Goal: Transaction & Acquisition: Purchase product/service

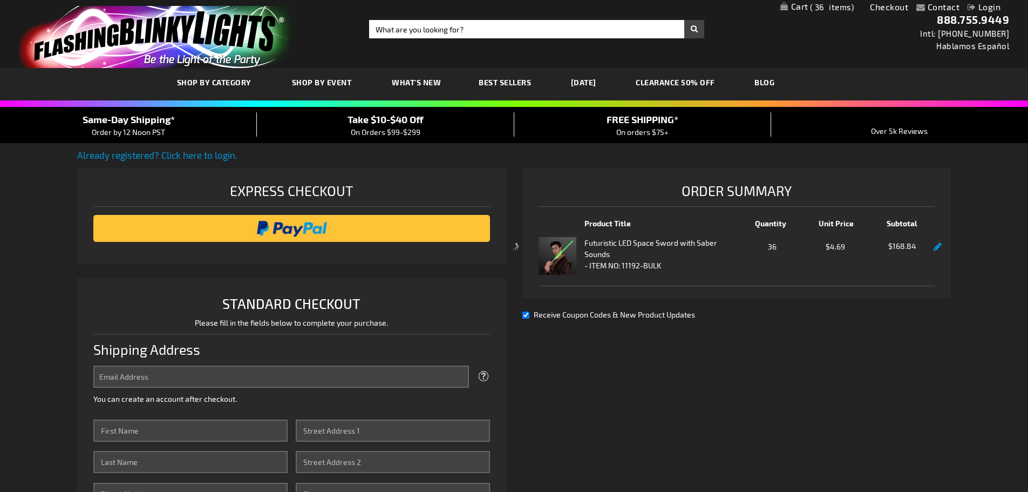
select select "US"
click at [291, 228] on div at bounding box center [514, 246] width 1028 height 492
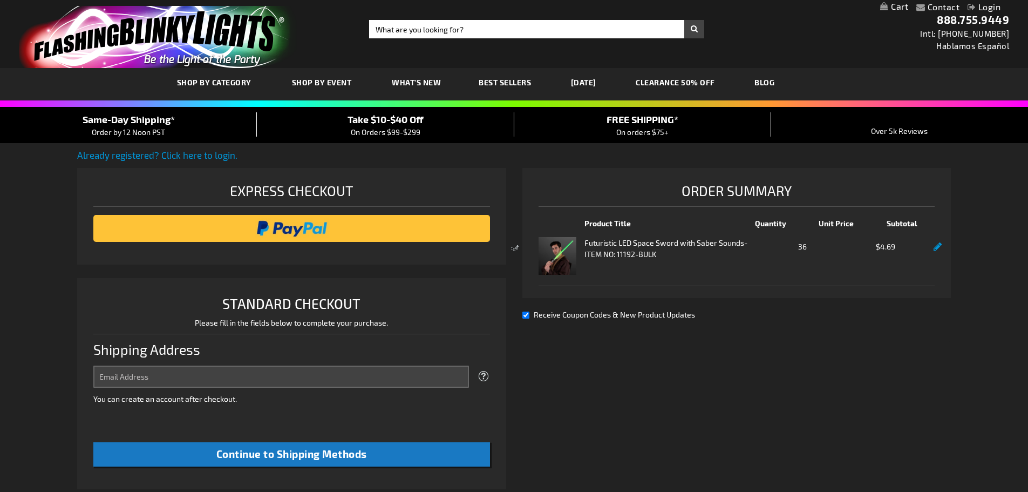
select select "US"
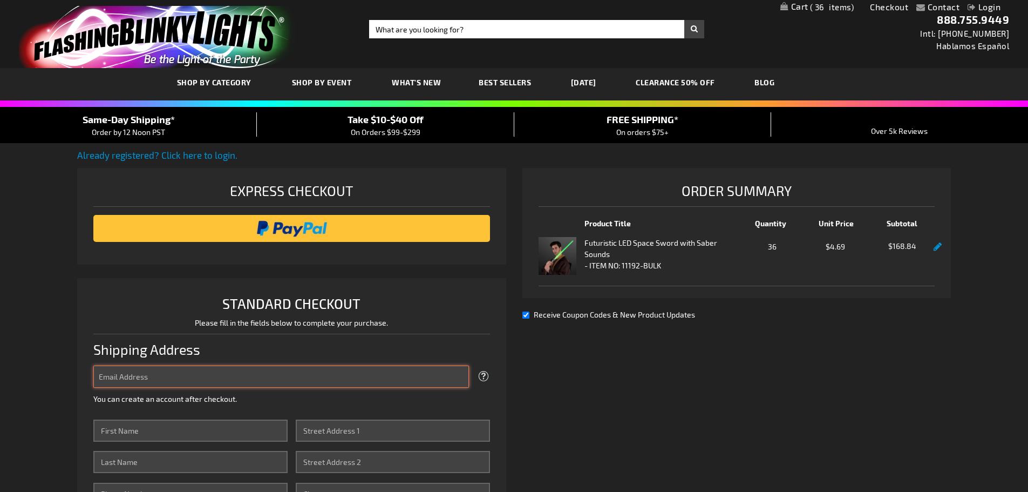
click at [212, 380] on input "Email Address" at bounding box center [281, 376] width 376 height 22
type input "karl.K@kanthakkarate.com"
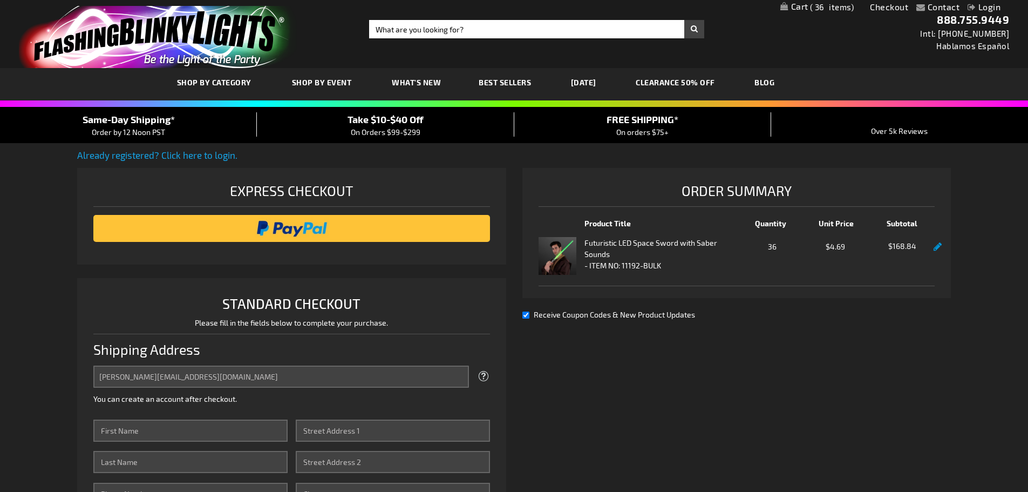
click at [185, 153] on link "Already registered? Click here to login." at bounding box center [157, 154] width 160 height 11
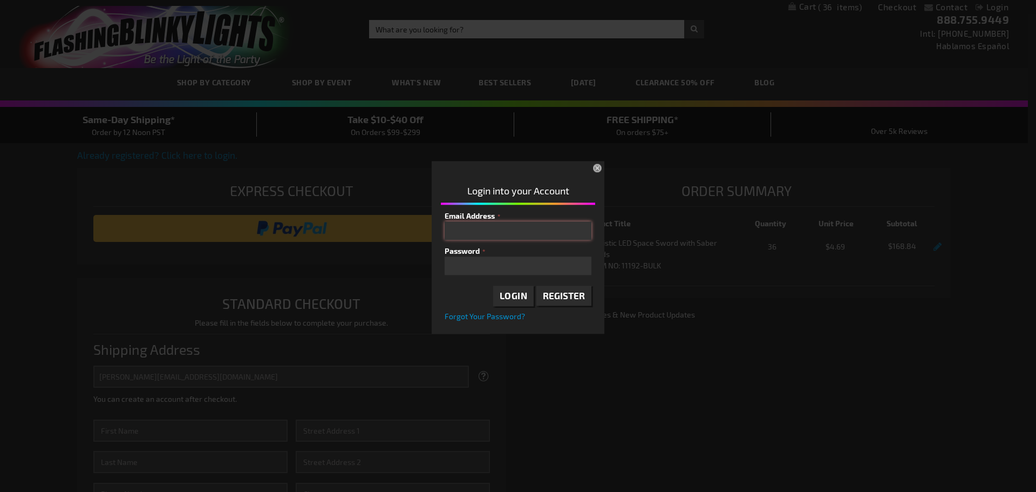
click at [468, 229] on input "Email Address" at bounding box center [518, 230] width 147 height 18
type input "karl.K@kanthakkarate.com"
click at [490, 316] on span "Forgot Your Password?" at bounding box center [485, 315] width 80 height 9
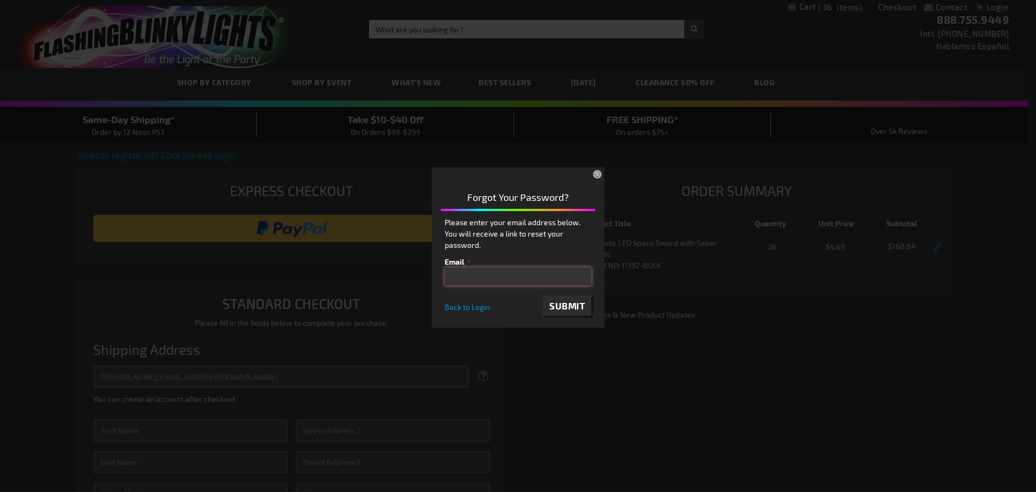
click at [476, 277] on input "email" at bounding box center [518, 276] width 147 height 18
type input "karl.K@kanthakkarate.com"
click at [566, 305] on span "Submit" at bounding box center [567, 304] width 36 height 11
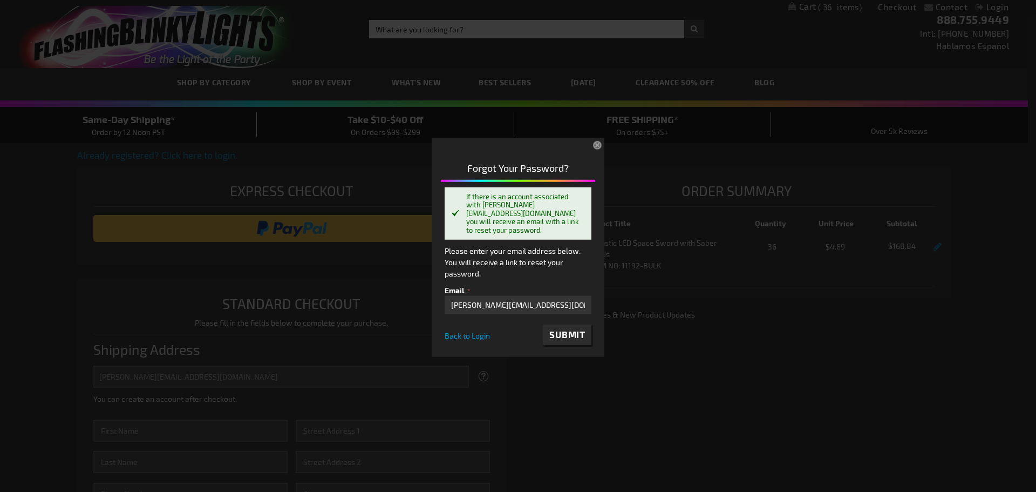
click at [596, 146] on button "×" at bounding box center [599, 146] width 24 height 24
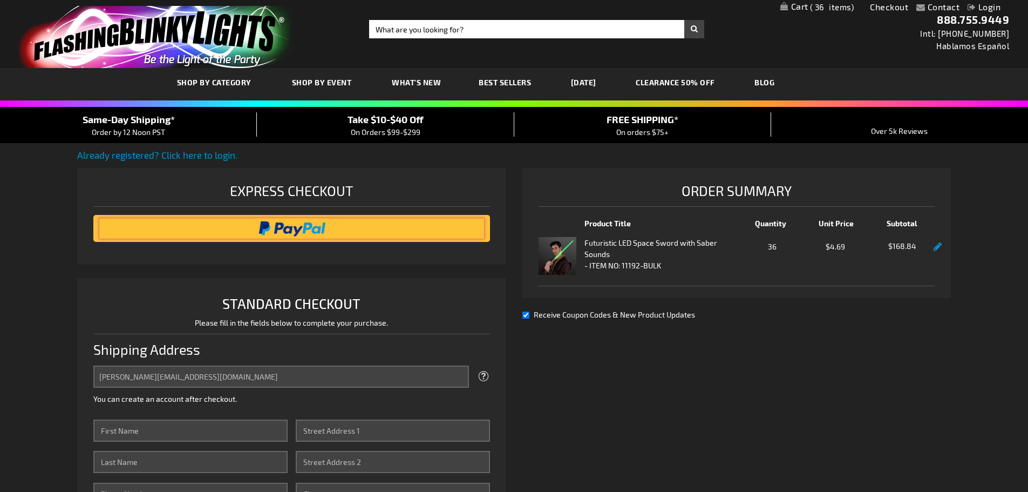
click at [300, 224] on input "image" at bounding box center [292, 228] width 386 height 22
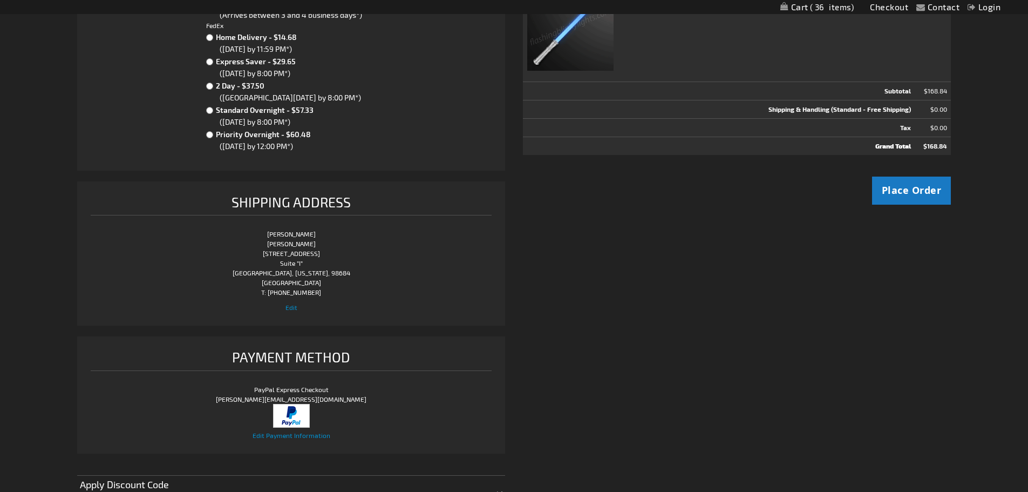
scroll to position [270, 0]
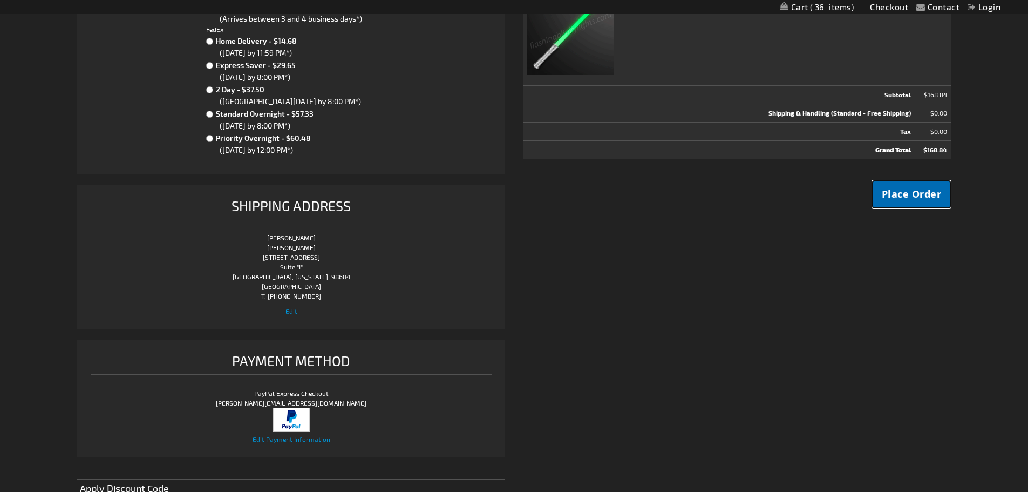
click at [894, 190] on span "Place Order" at bounding box center [912, 193] width 60 height 13
